Goal: Find specific page/section: Find specific page/section

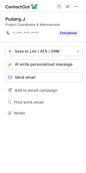
scroll to position [109, 86]
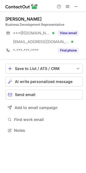
scroll to position [127, 86]
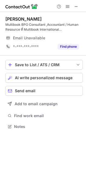
scroll to position [123, 86]
